Goal: Task Accomplishment & Management: Use online tool/utility

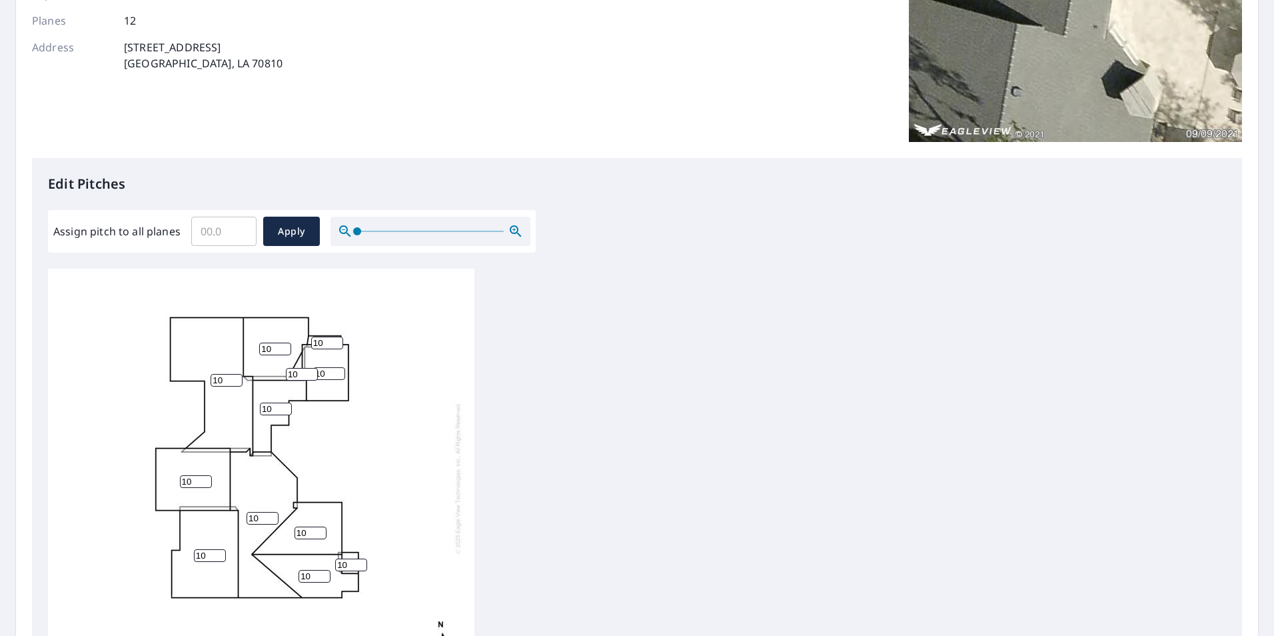
click at [203, 237] on input "Assign pitch to all planes" at bounding box center [223, 231] width 65 height 37
type input "9"
click at [298, 236] on span "Apply" at bounding box center [291, 231] width 35 height 17
type input "9"
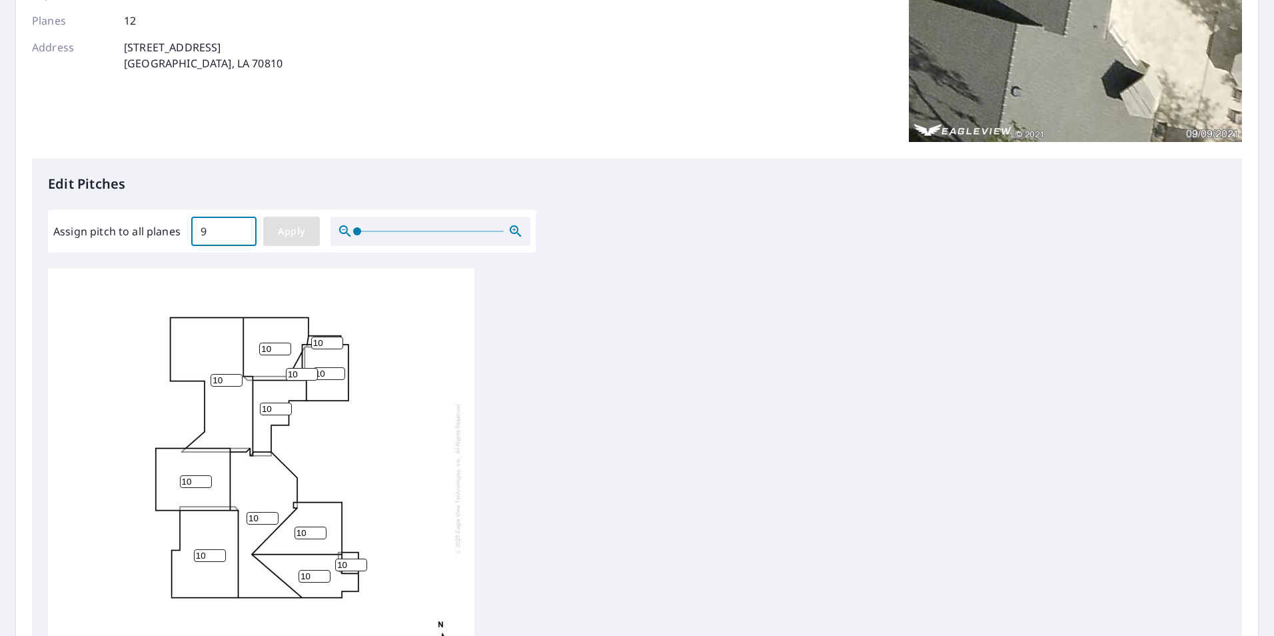
type input "9"
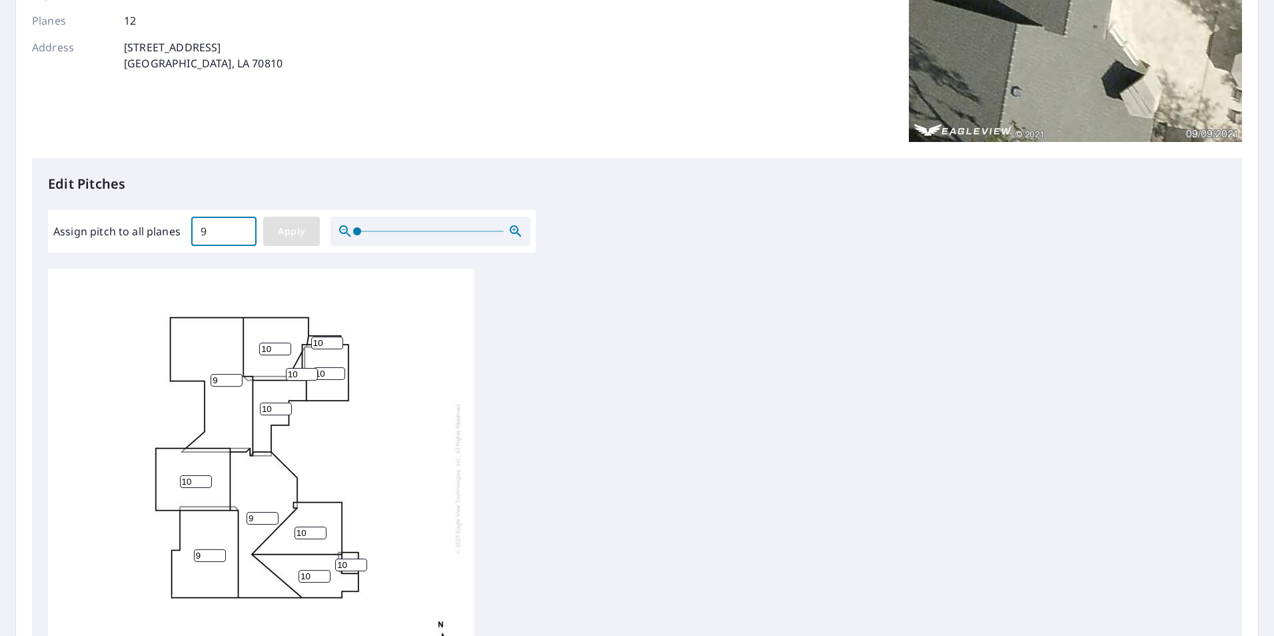
type input "9"
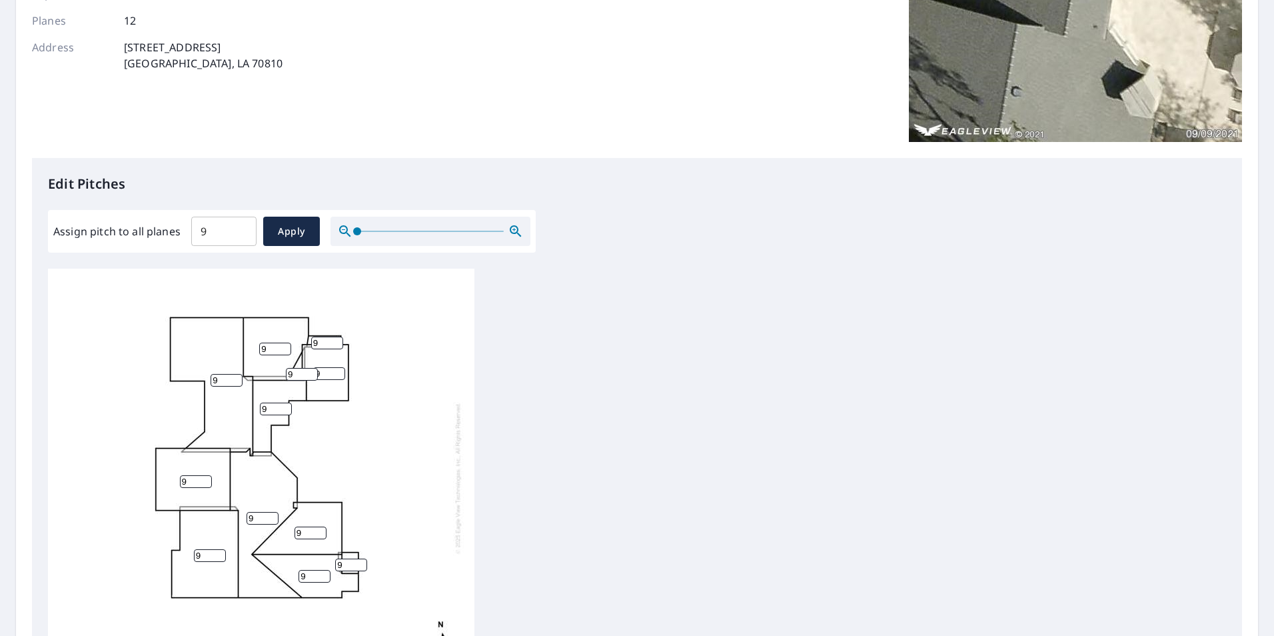
scroll to position [13, 0]
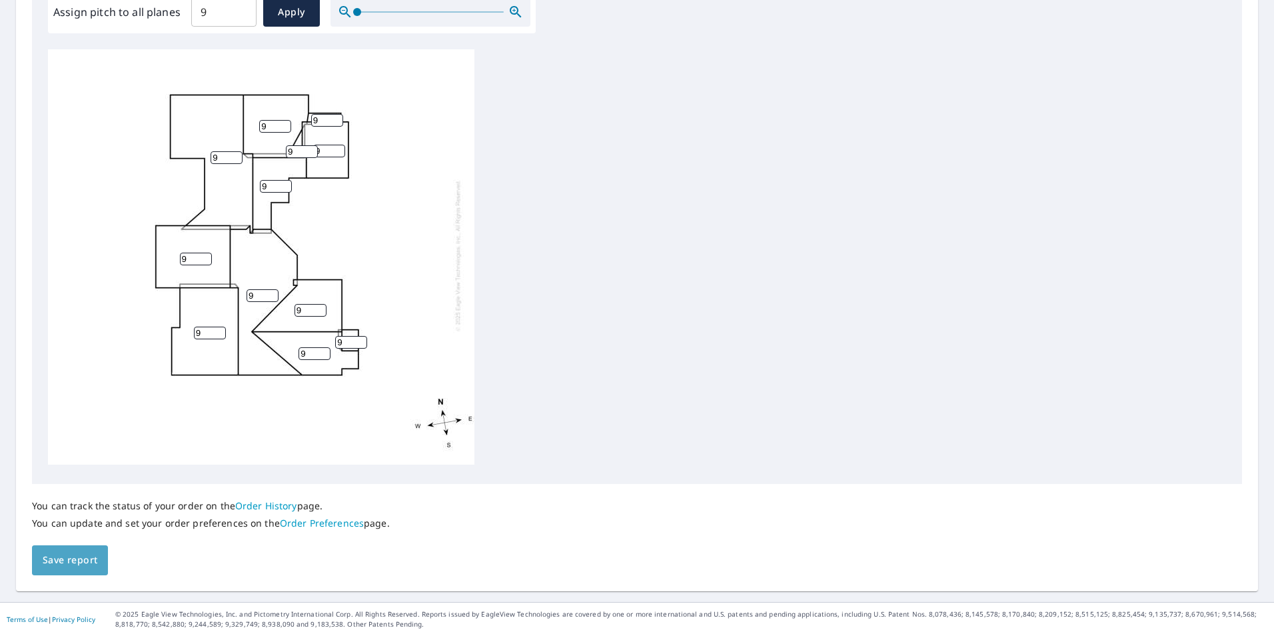
drag, startPoint x: 77, startPoint y: 554, endPoint x: 85, endPoint y: 548, distance: 9.5
click at [83, 553] on span "Save report" at bounding box center [70, 560] width 55 height 17
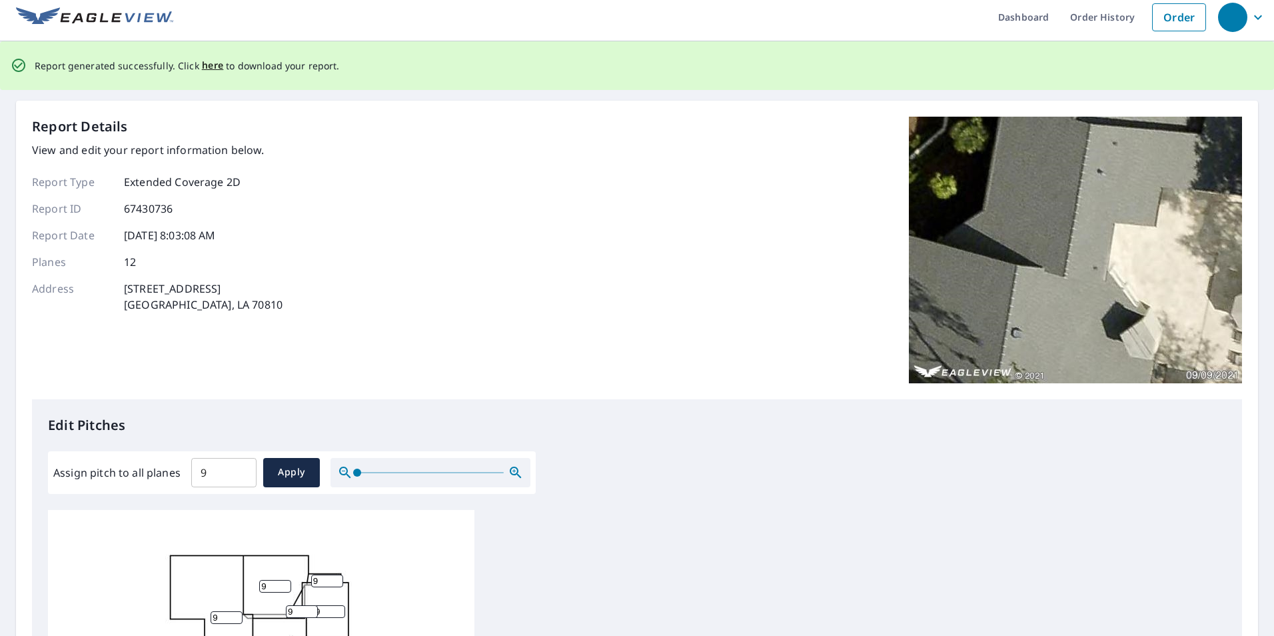
scroll to position [0, 0]
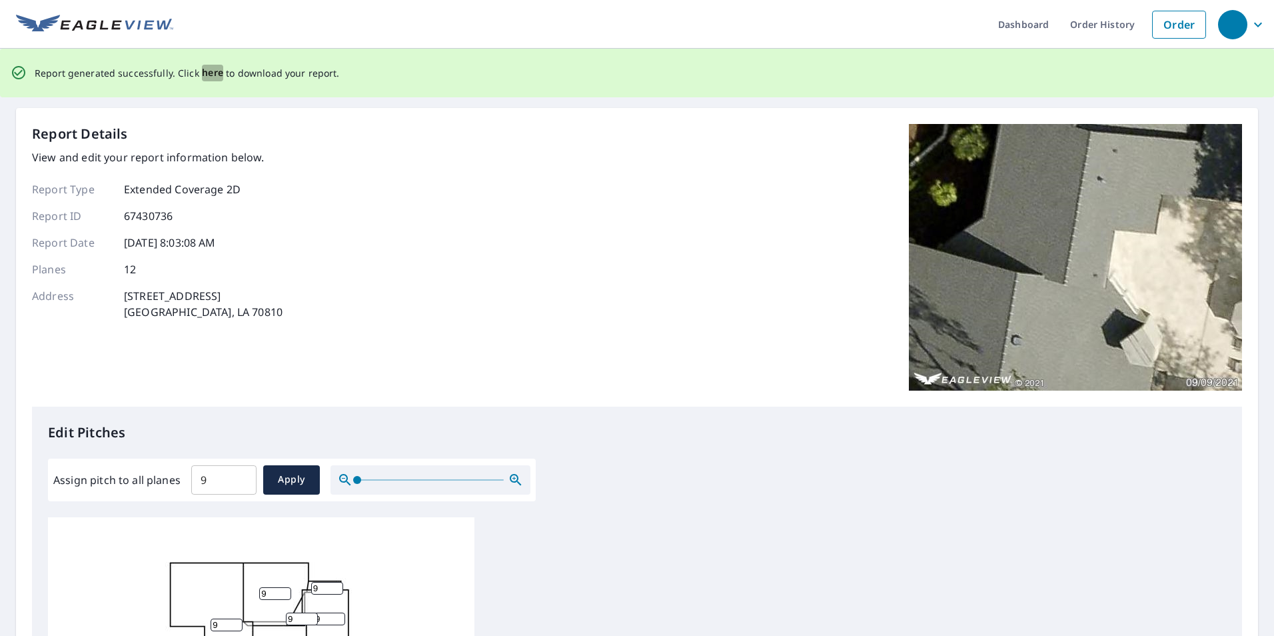
click at [202, 76] on span "here" at bounding box center [213, 73] width 22 height 17
